Goal: Task Accomplishment & Management: Complete application form

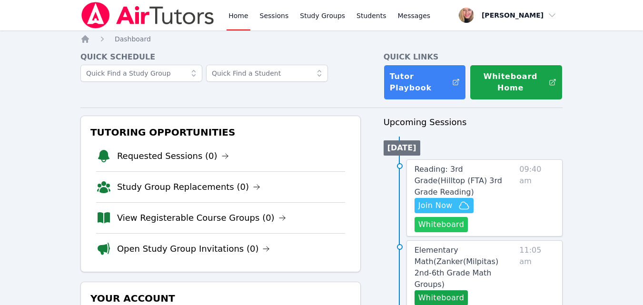
click at [433, 217] on button "Whiteboard" at bounding box center [442, 224] width 54 height 15
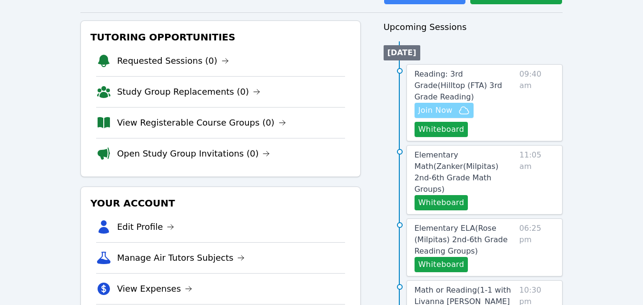
click at [464, 105] on icon "button" at bounding box center [464, 110] width 11 height 11
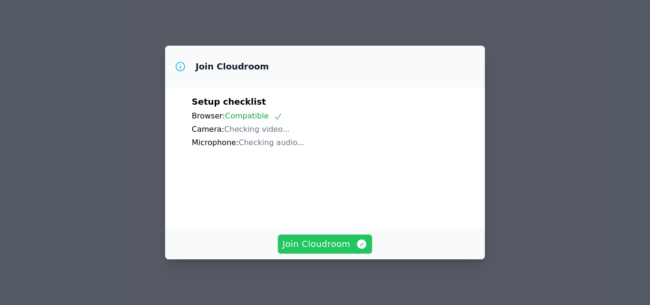
click at [347, 250] on span "Join Cloudroom" at bounding box center [325, 244] width 85 height 13
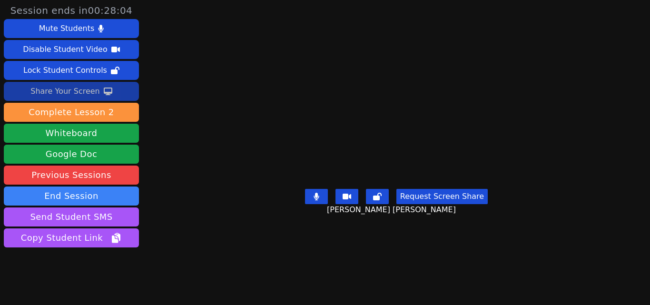
click at [92, 93] on div "Share Your Screen" at bounding box center [65, 91] width 70 height 15
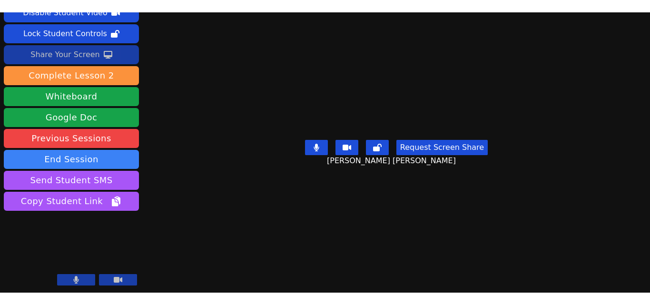
scroll to position [21, 0]
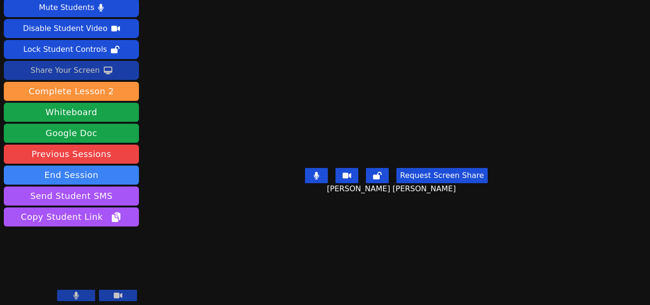
click at [71, 71] on div "Share Your Screen" at bounding box center [65, 70] width 70 height 15
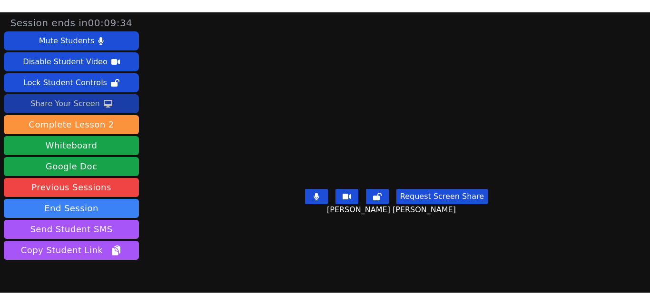
scroll to position [0, 0]
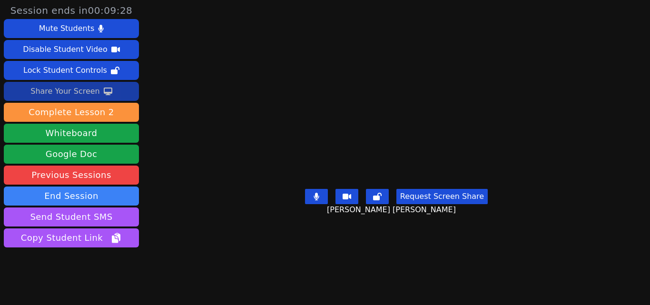
click at [95, 88] on div "Share Your Screen" at bounding box center [65, 91] width 70 height 15
click at [100, 85] on button "Share Your Screen" at bounding box center [71, 91] width 135 height 19
click at [104, 93] on icon at bounding box center [108, 92] width 9 height 8
click at [109, 95] on button "Share Your Screen" at bounding box center [71, 91] width 135 height 19
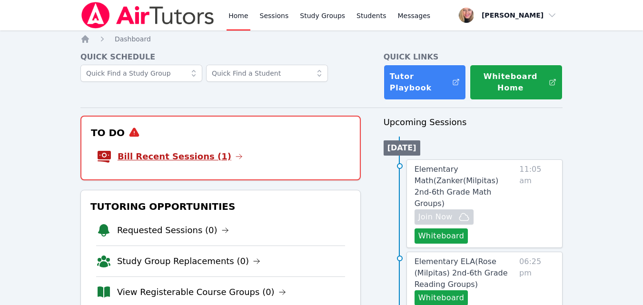
scroll to position [95, 0]
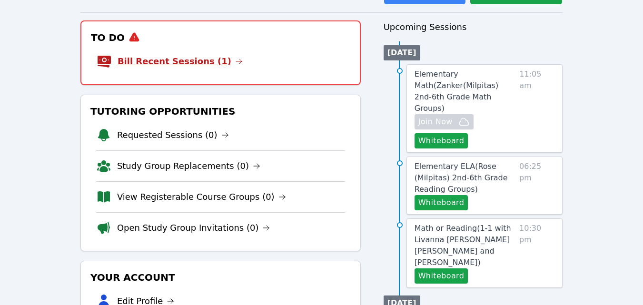
click at [190, 58] on link "Bill Recent Sessions (1)" at bounding box center [180, 61] width 125 height 13
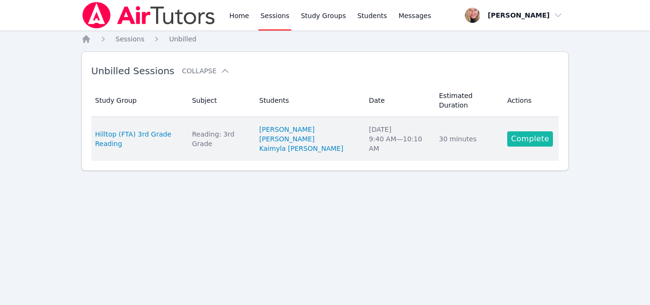
click at [522, 132] on link "Complete" at bounding box center [531, 138] width 46 height 15
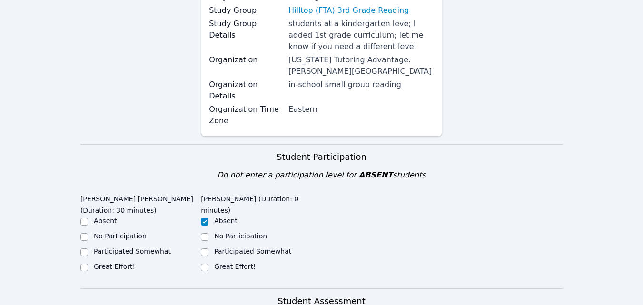
scroll to position [286, 0]
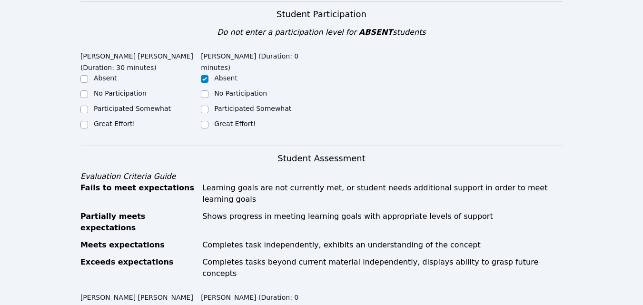
click at [142, 105] on label "Participated Somewhat" at bounding box center [132, 109] width 77 height 8
click at [88, 106] on input "Participated Somewhat" at bounding box center [84, 110] width 8 height 8
checkbox input "true"
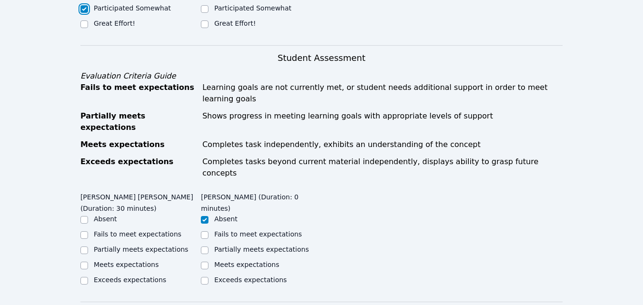
scroll to position [381, 0]
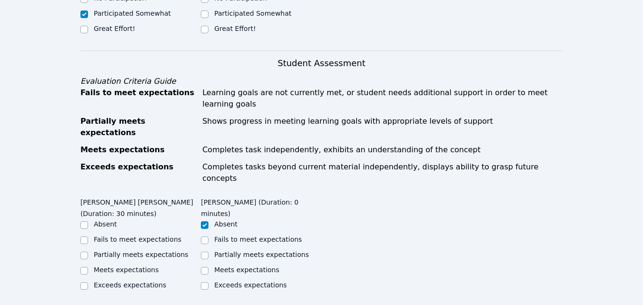
click at [158, 251] on label "Partially meets expectations" at bounding box center [141, 255] width 95 height 8
click at [88, 252] on input "Partially meets expectations" at bounding box center [84, 256] width 8 height 8
checkbox input "true"
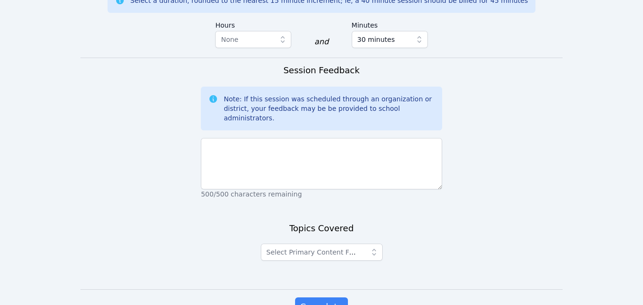
scroll to position [731, 0]
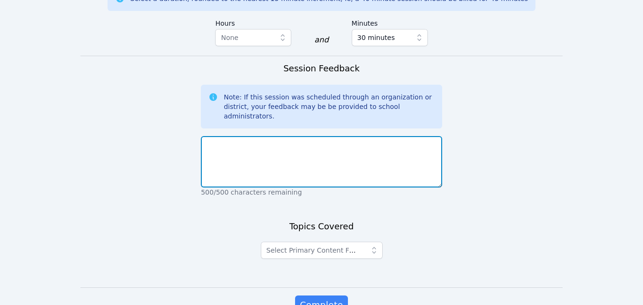
click at [304, 136] on textarea at bounding box center [321, 161] width 241 height 51
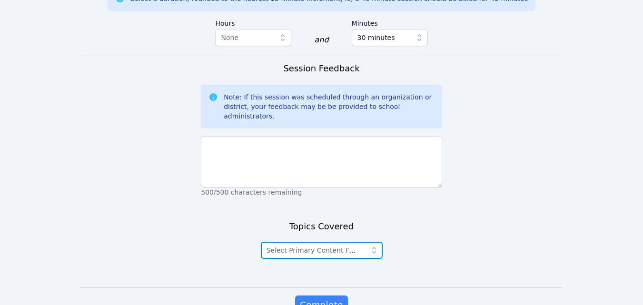
click at [334, 247] on span "Select Primary Content Focus" at bounding box center [316, 251] width 98 height 8
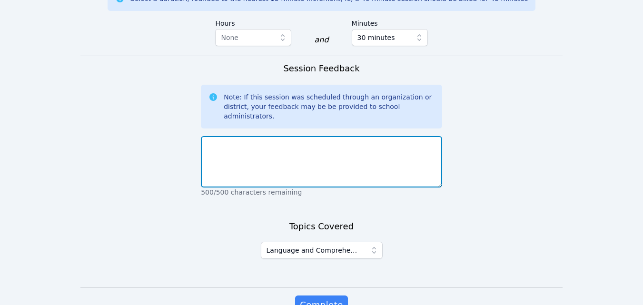
click at [287, 136] on textarea at bounding box center [321, 161] width 241 height 51
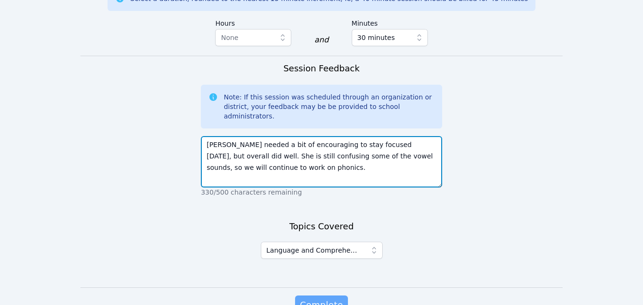
type textarea "[PERSON_NAME] needed a bit of encouraging to stay focused [DATE], but overall d…"
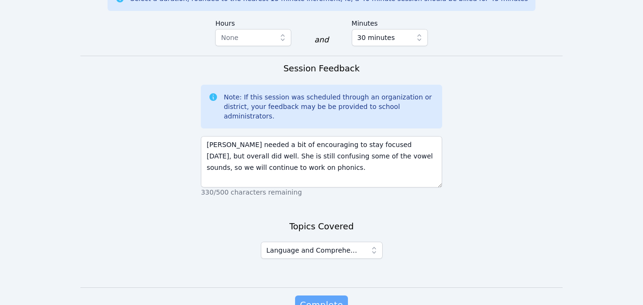
click at [320, 299] on span "Complete" at bounding box center [321, 305] width 43 height 13
